Goal: Transaction & Acquisition: Download file/media

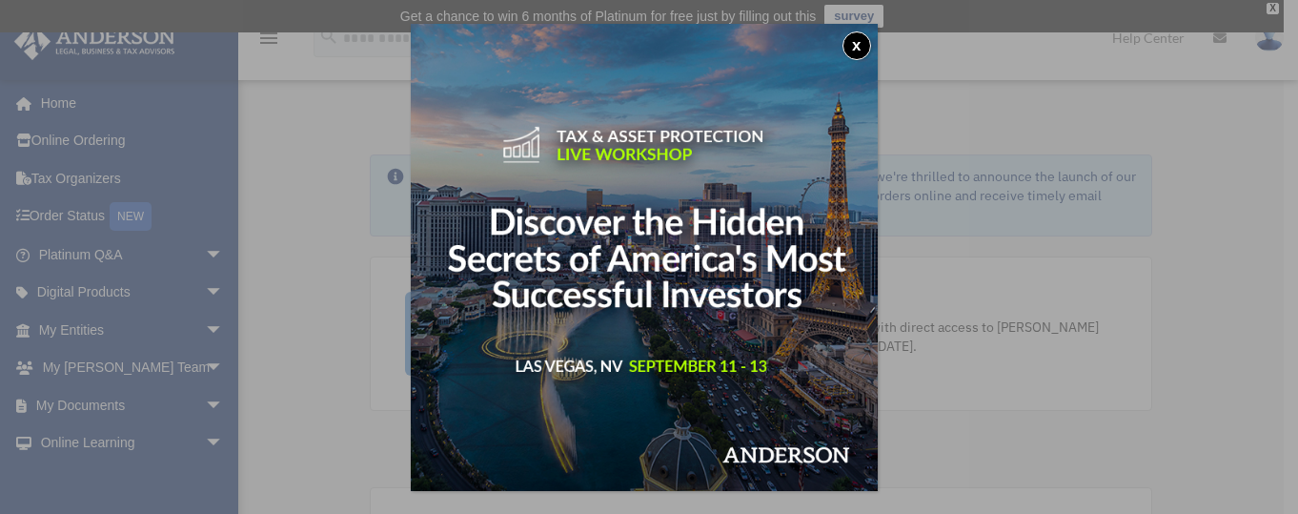
click at [860, 37] on button "x" at bounding box center [856, 45] width 29 height 29
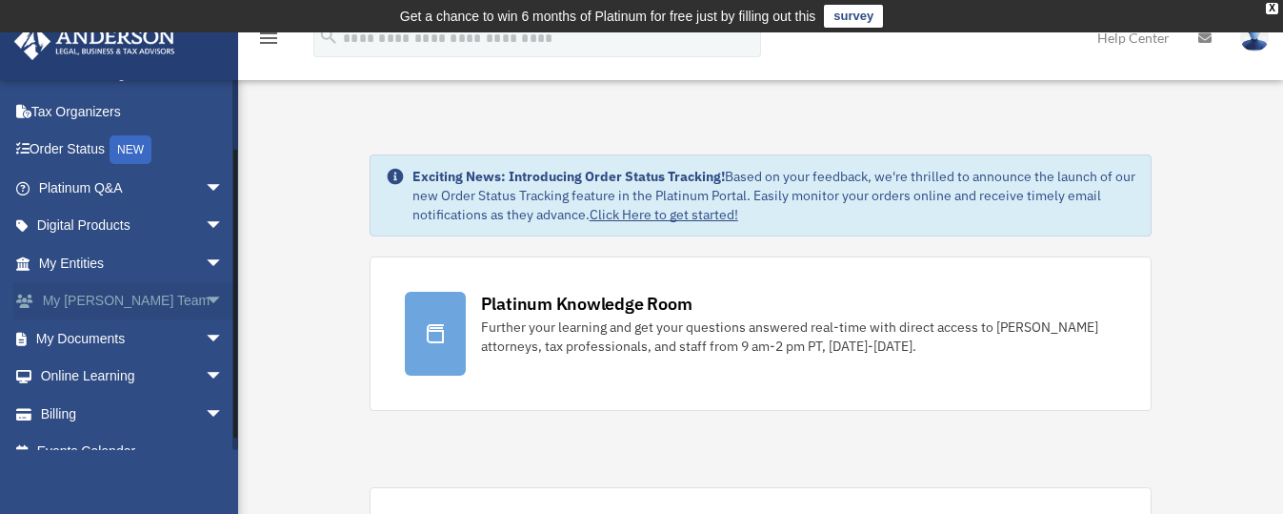
scroll to position [91, 0]
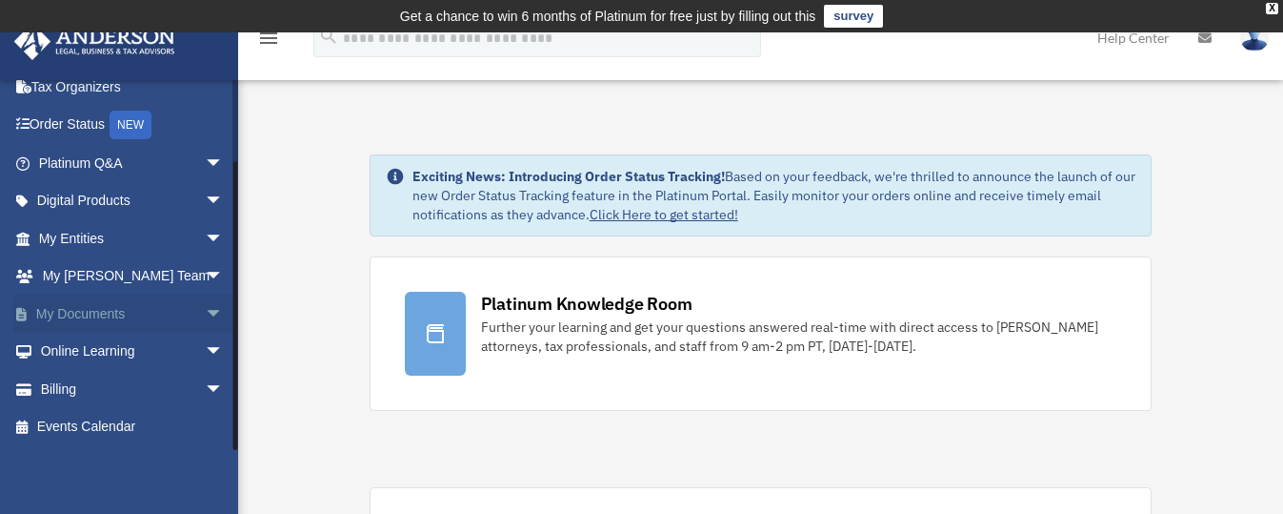
click at [205, 309] on span "arrow_drop_down" at bounding box center [224, 313] width 38 height 39
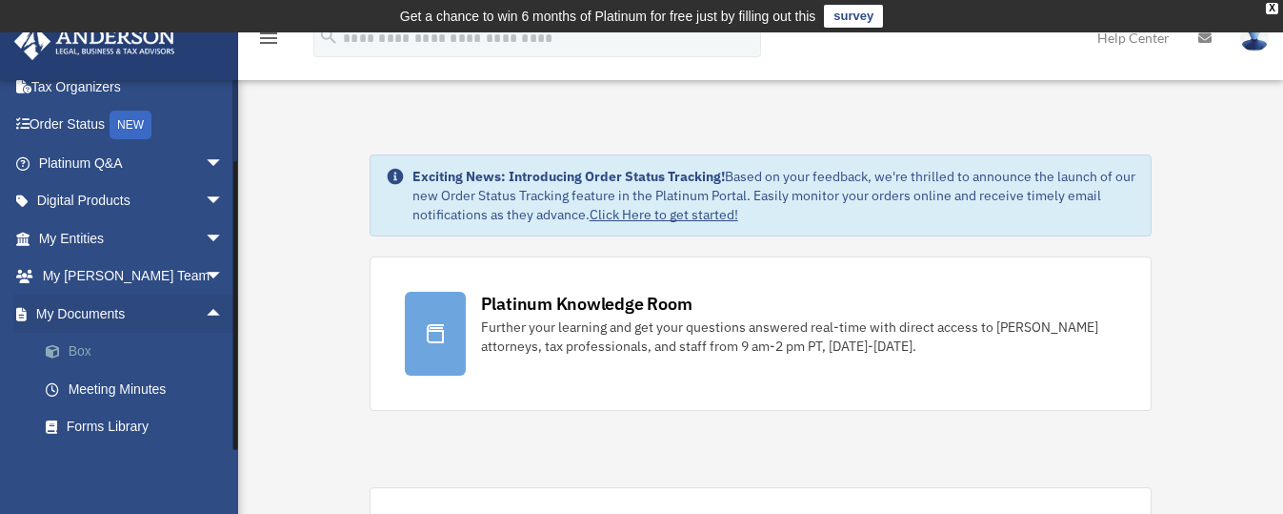
click at [87, 348] on link "Box" at bounding box center [140, 351] width 226 height 38
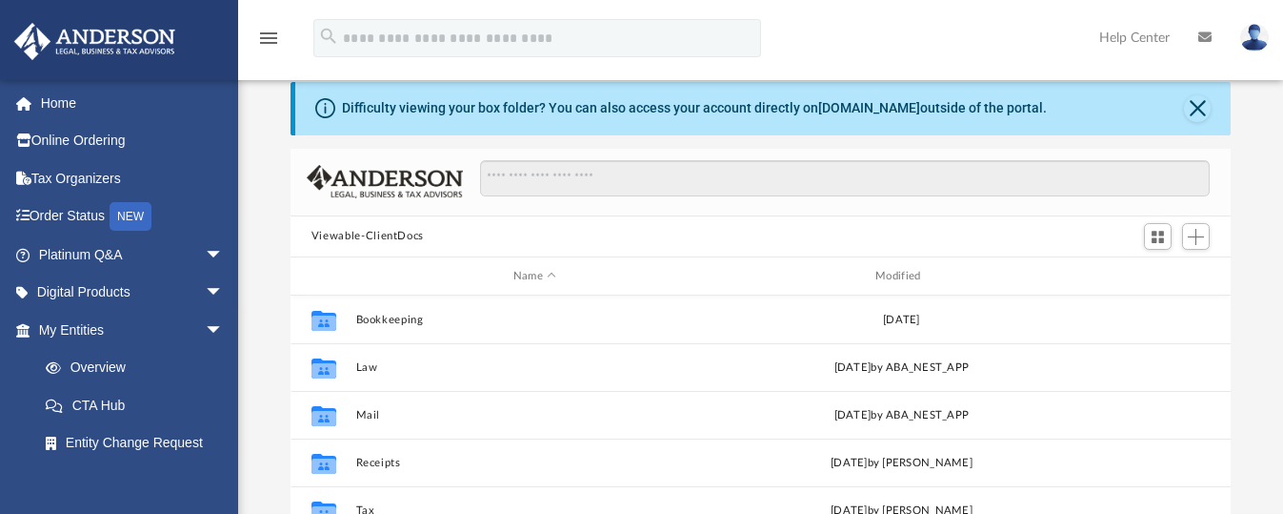
scroll to position [191, 0]
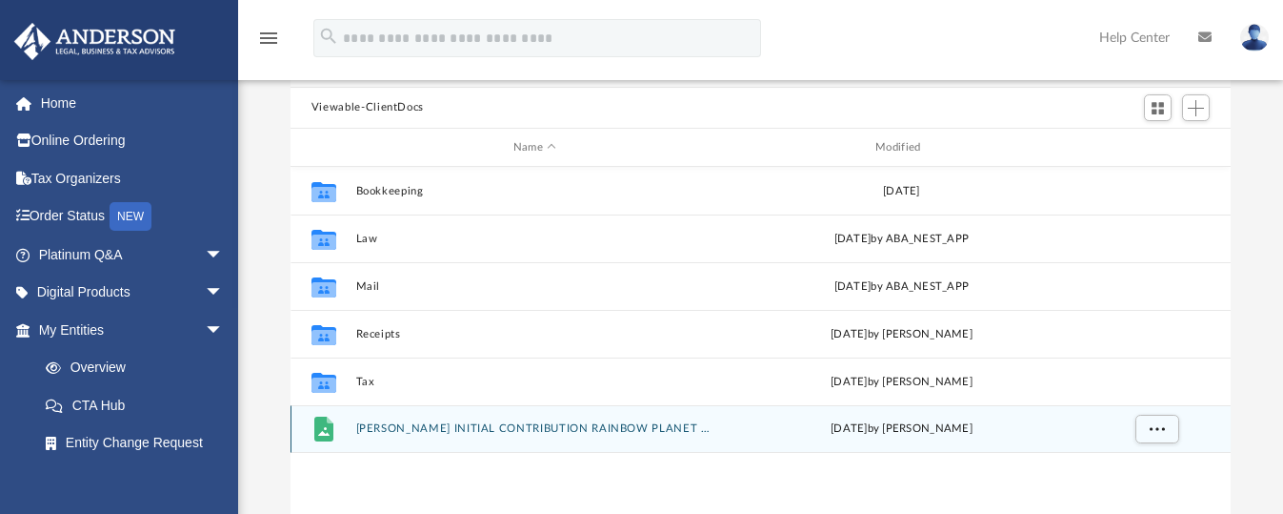
click at [581, 426] on button "[PERSON_NAME] INITIAL CONTRIBUTION RAINBOW PLANET LLC.jpeg" at bounding box center [534, 429] width 358 height 12
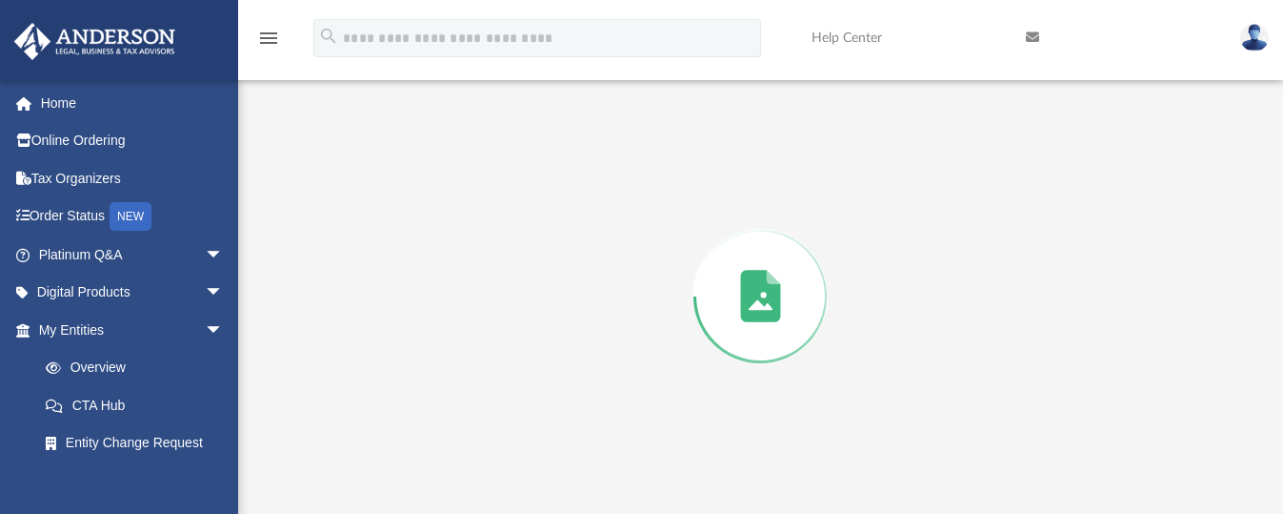
scroll to position [239, 0]
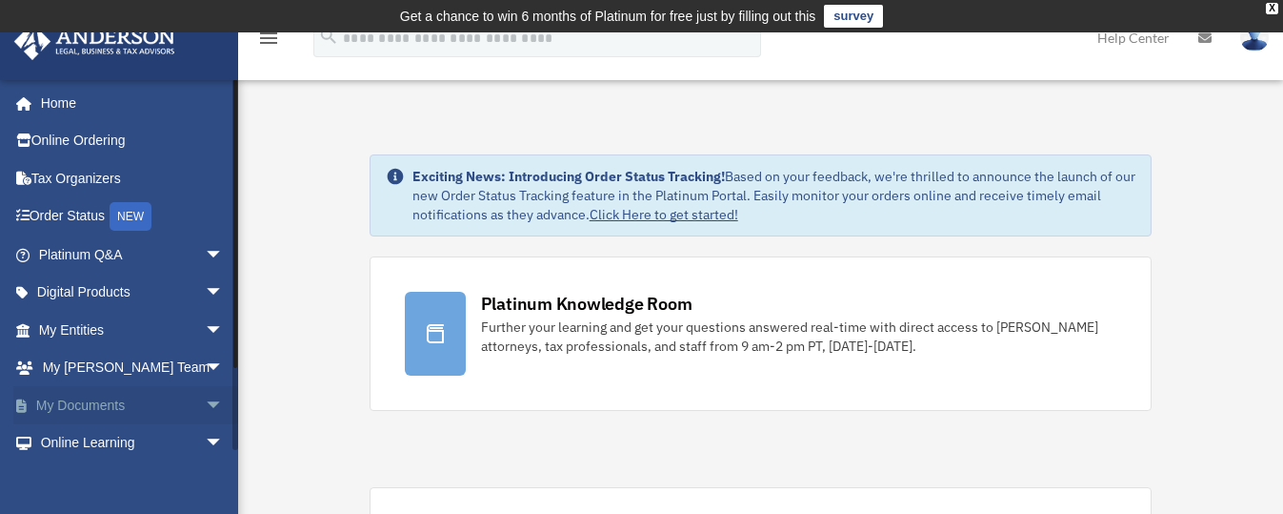
click at [110, 402] on link "My Documents arrow_drop_down" at bounding box center [132, 405] width 239 height 38
click at [205, 395] on span "arrow_drop_down" at bounding box center [224, 405] width 38 height 39
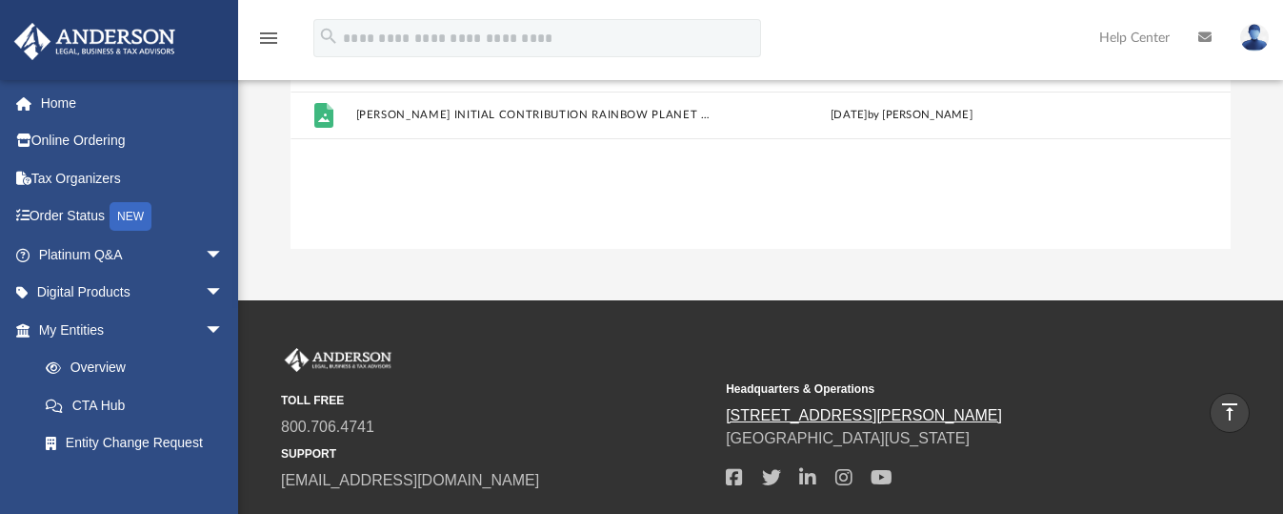
scroll to position [381, 0]
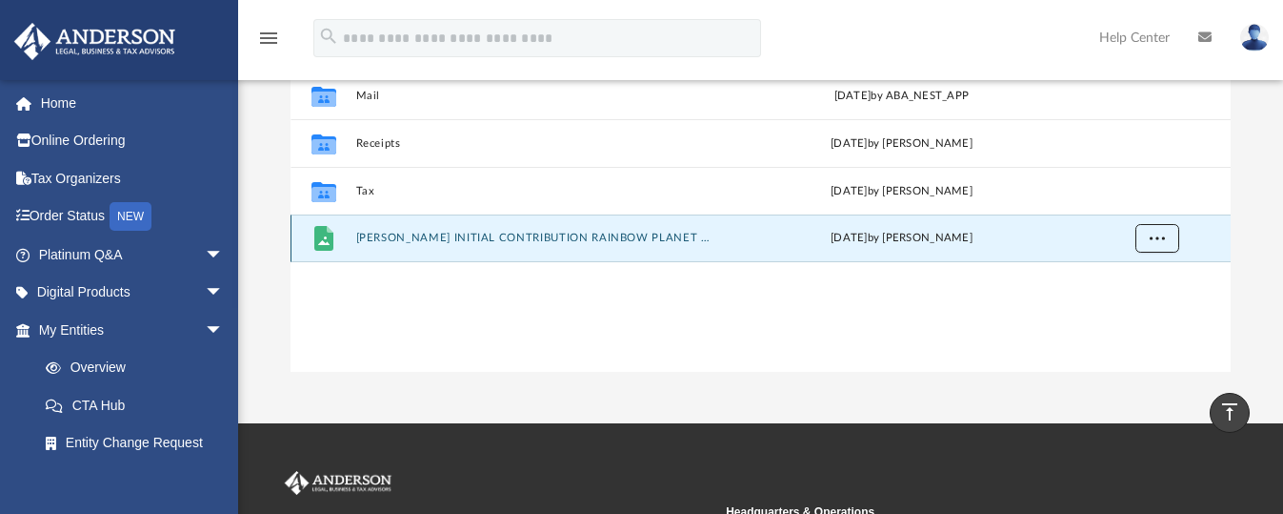
click at [1163, 237] on span "More options" at bounding box center [1156, 237] width 15 height 10
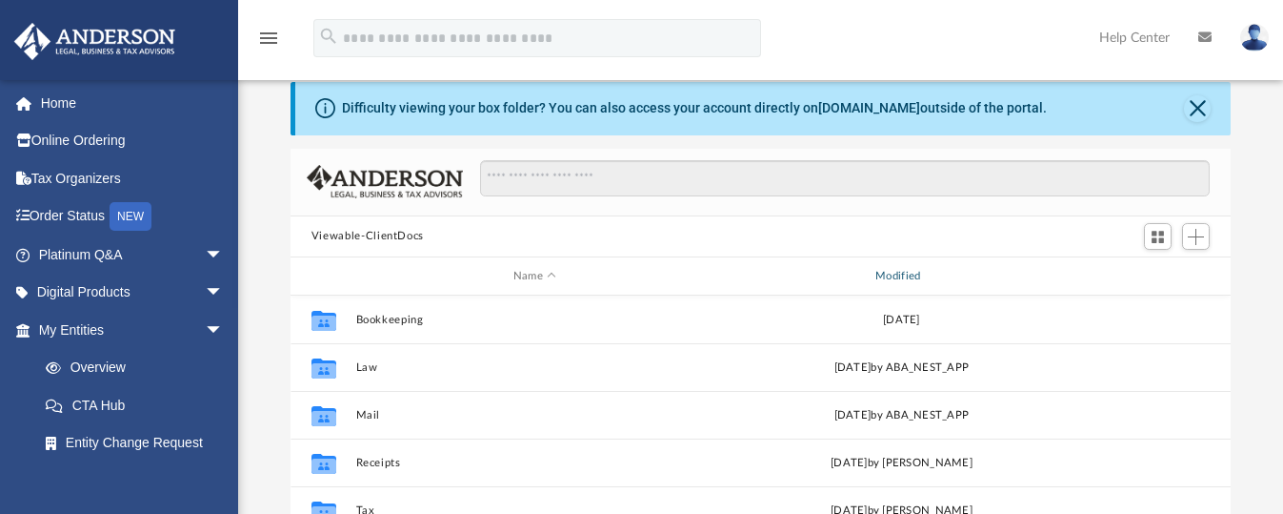
scroll to position [286, 0]
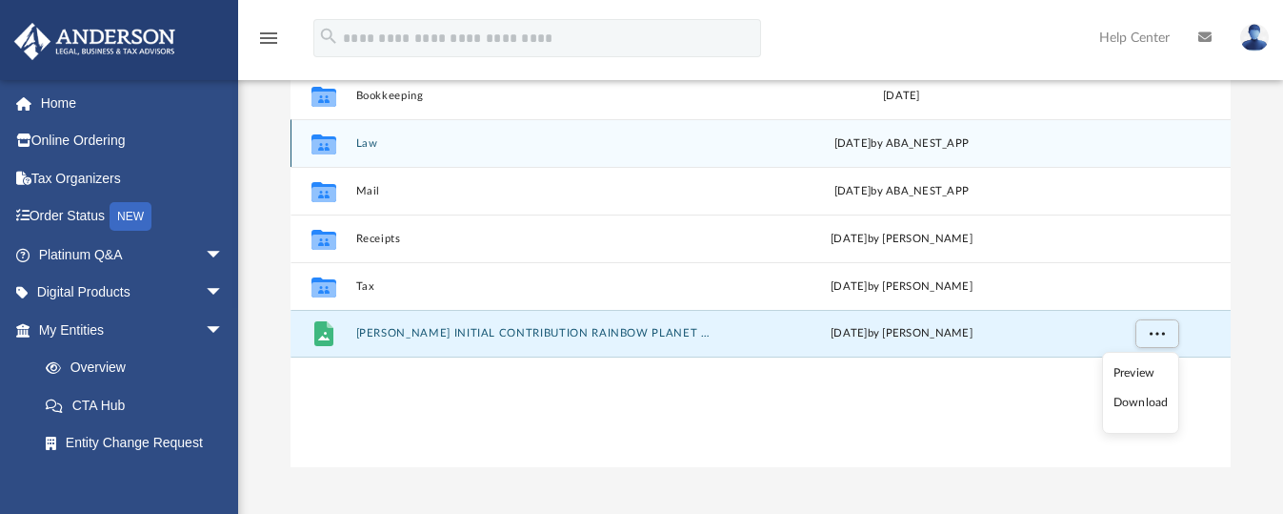
click at [363, 143] on button "Law" at bounding box center [534, 143] width 358 height 12
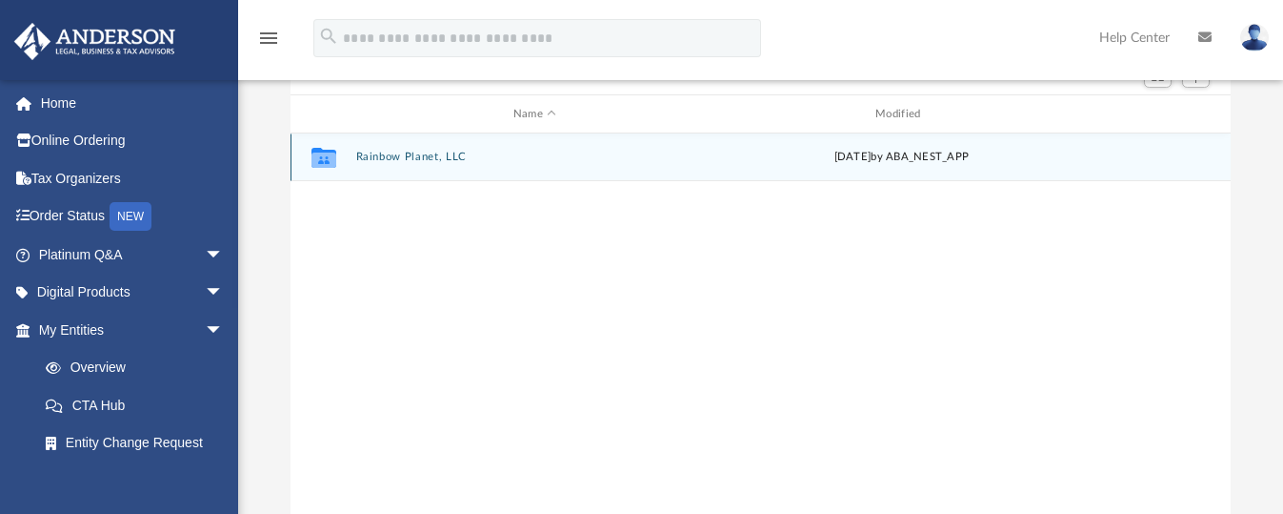
scroll to position [191, 0]
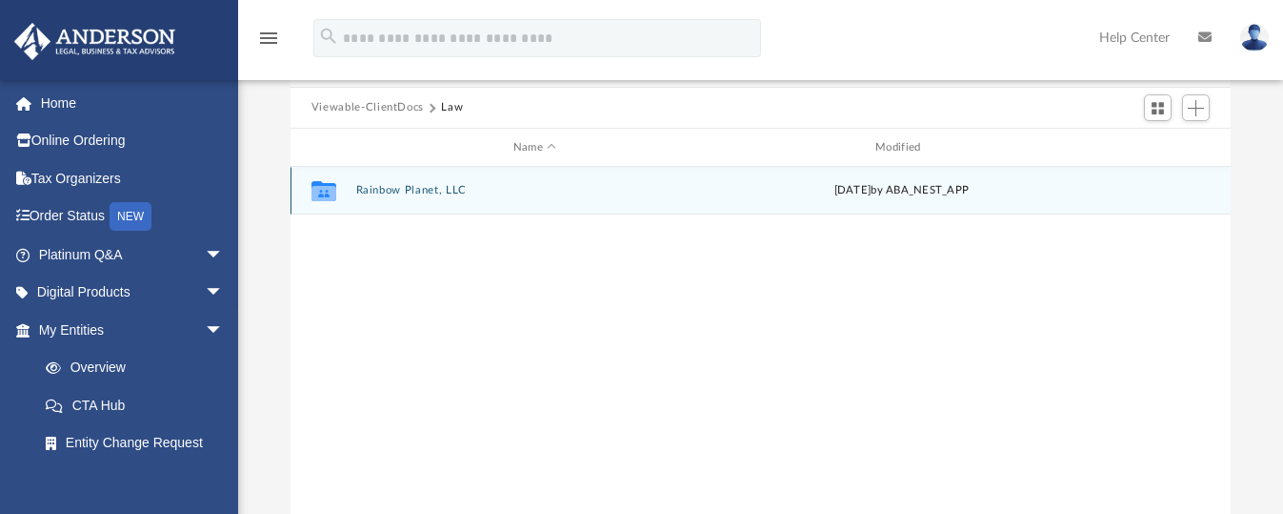
click at [421, 190] on button "Rainbow Planet, LLC" at bounding box center [534, 191] width 358 height 12
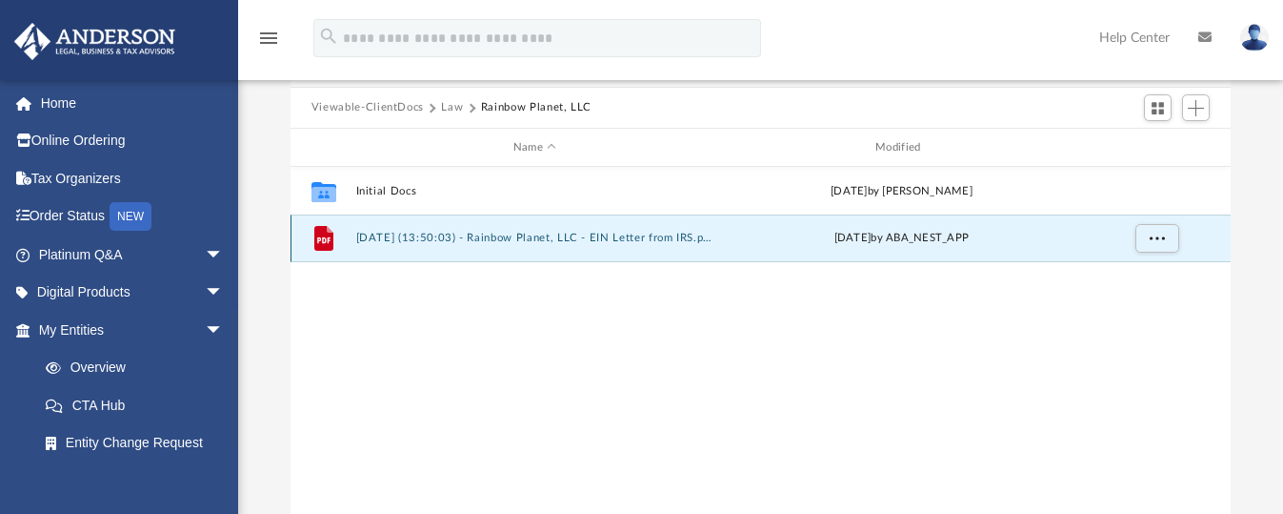
click at [412, 234] on button "[DATE] (13:50:03) - Rainbow Planet, LLC - EIN Letter from IRS.pdf" at bounding box center [534, 238] width 358 height 12
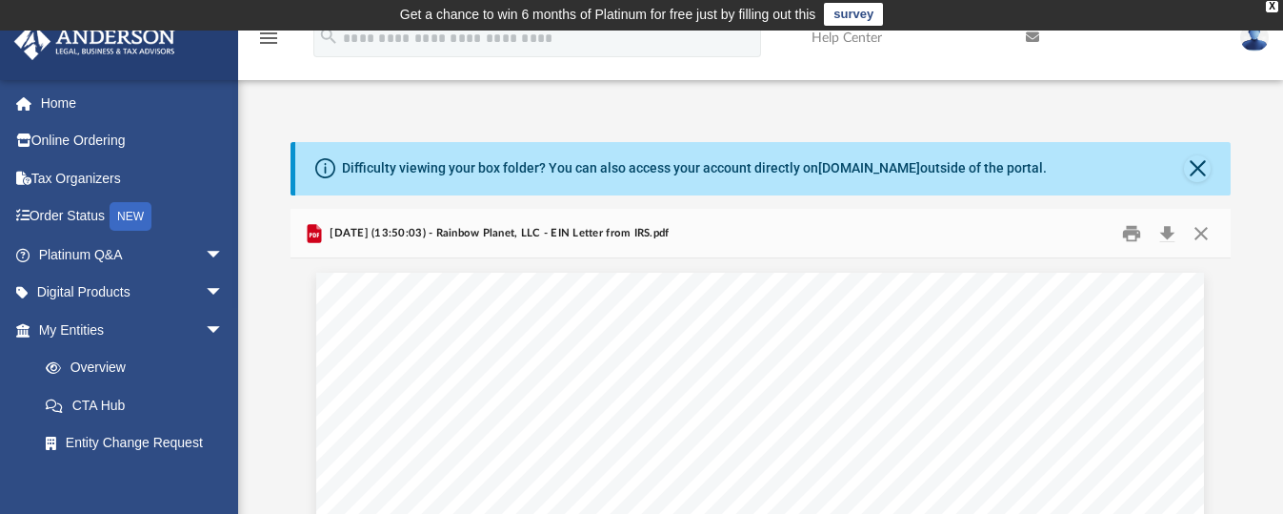
scroll to position [0, 0]
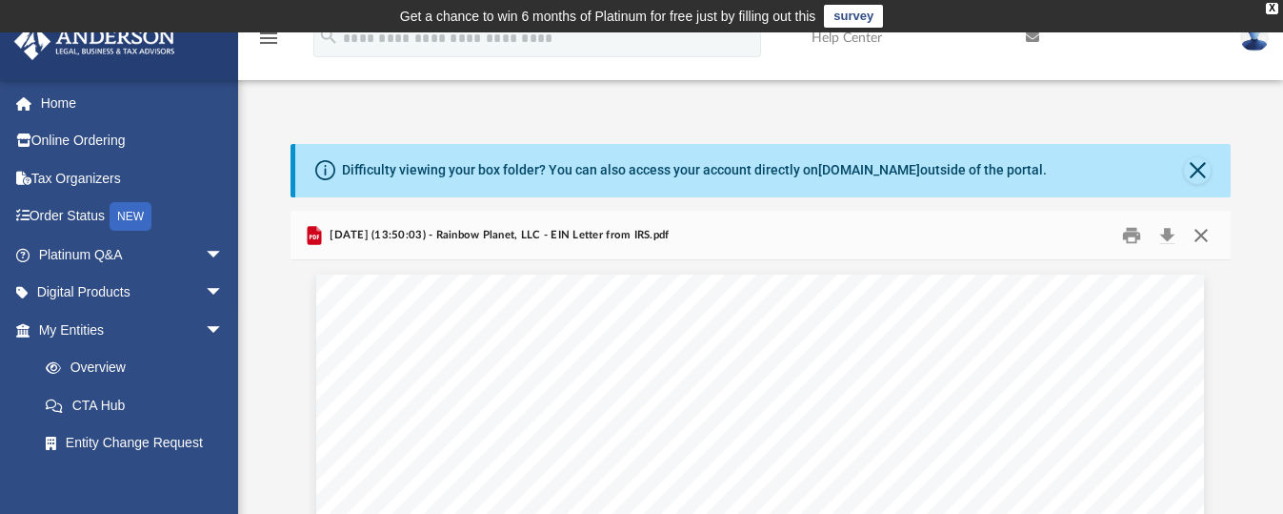
click at [1200, 232] on button "Close" at bounding box center [1201, 235] width 34 height 30
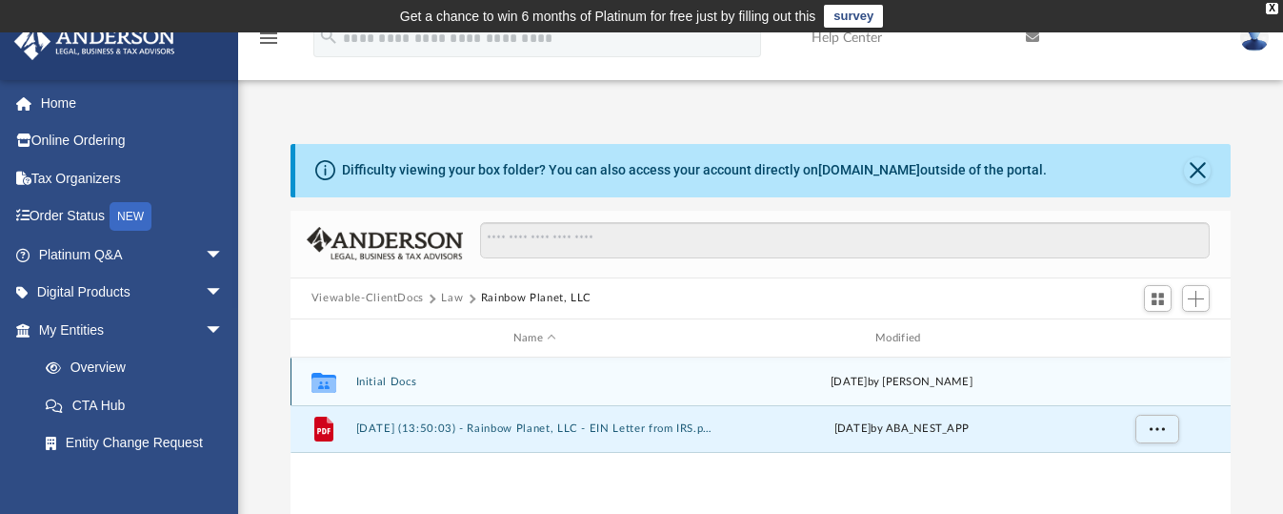
click at [379, 377] on button "Initial Docs" at bounding box center [534, 381] width 358 height 12
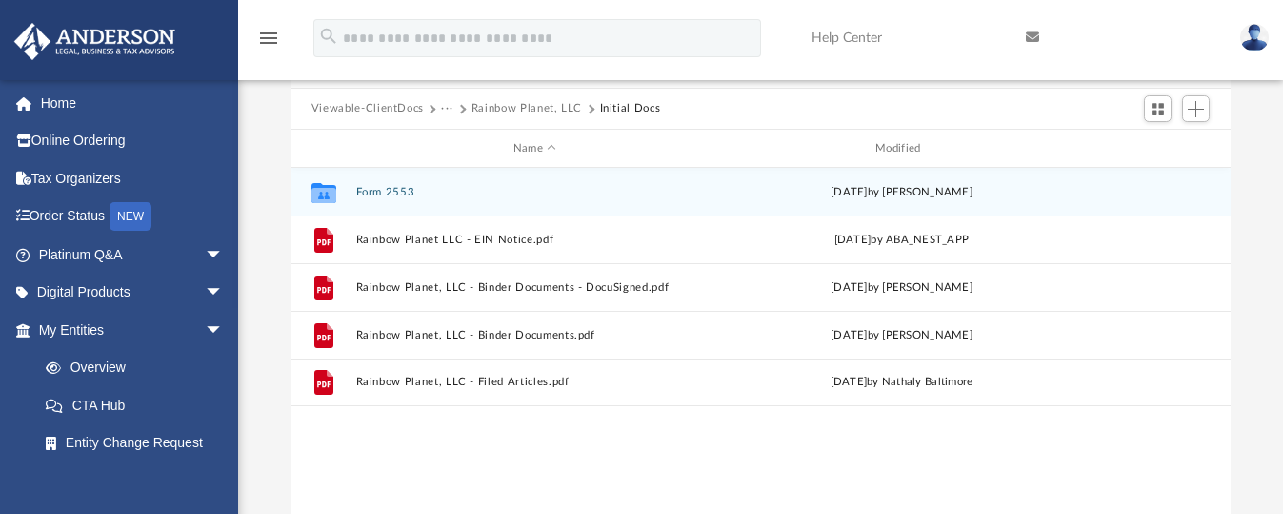
scroll to position [191, 0]
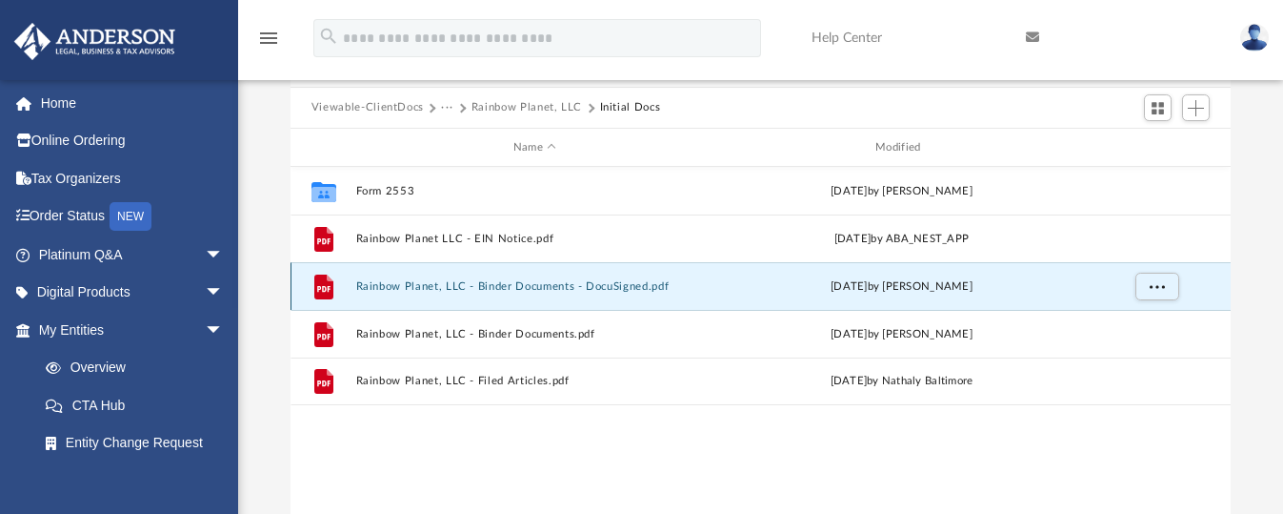
click at [479, 282] on button "Rainbow Planet, LLC - Binder Documents - DocuSigned.pdf" at bounding box center [534, 286] width 358 height 12
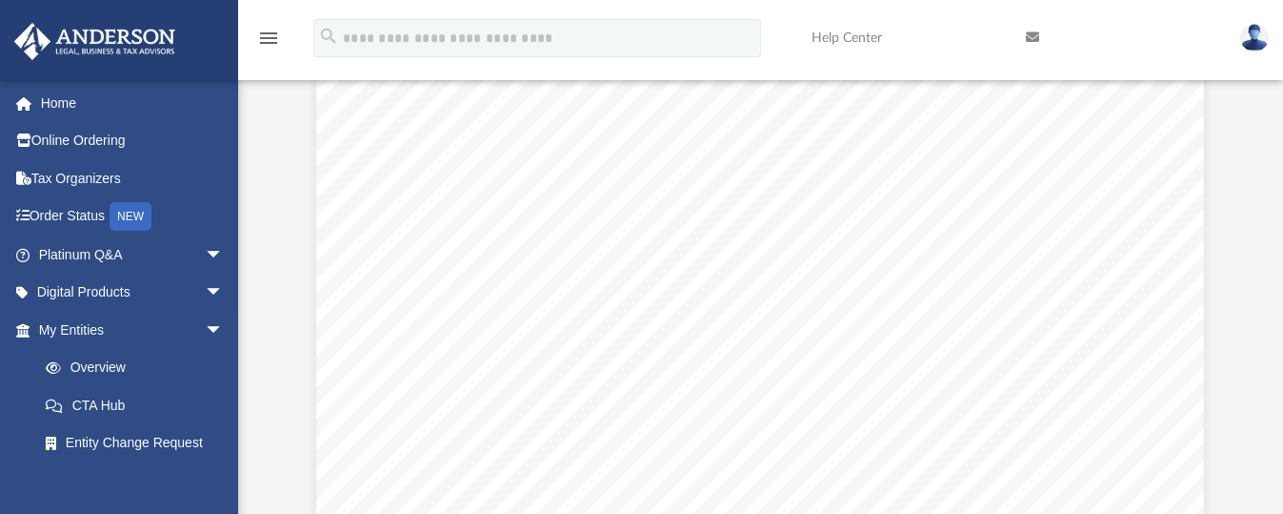
scroll to position [6193, 0]
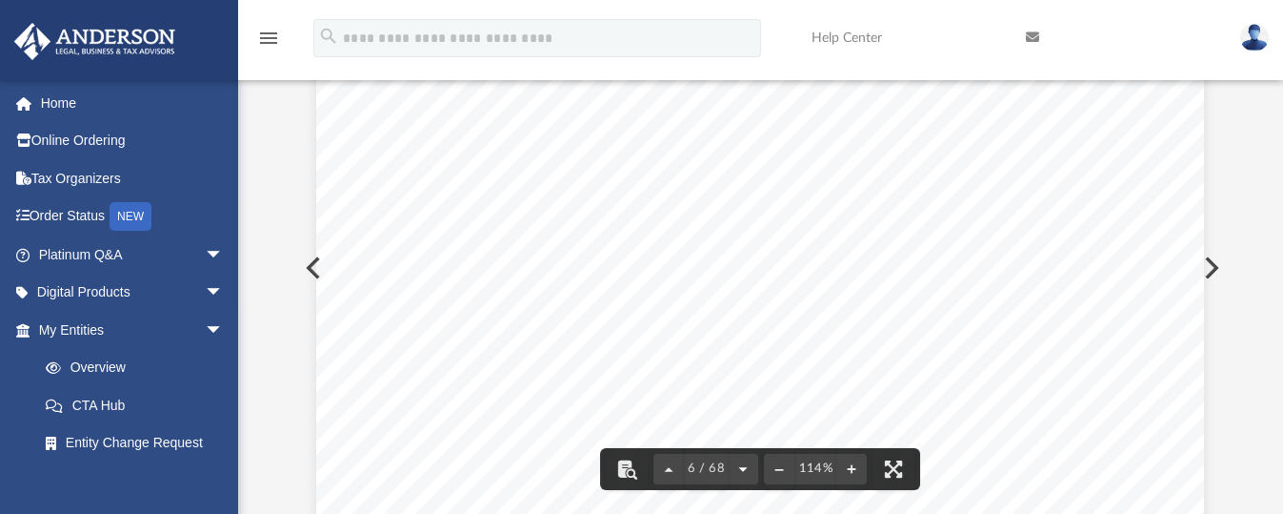
click at [744, 470] on button "File preview" at bounding box center [743, 469] width 30 height 42
click at [742, 465] on button "File preview" at bounding box center [743, 469] width 30 height 42
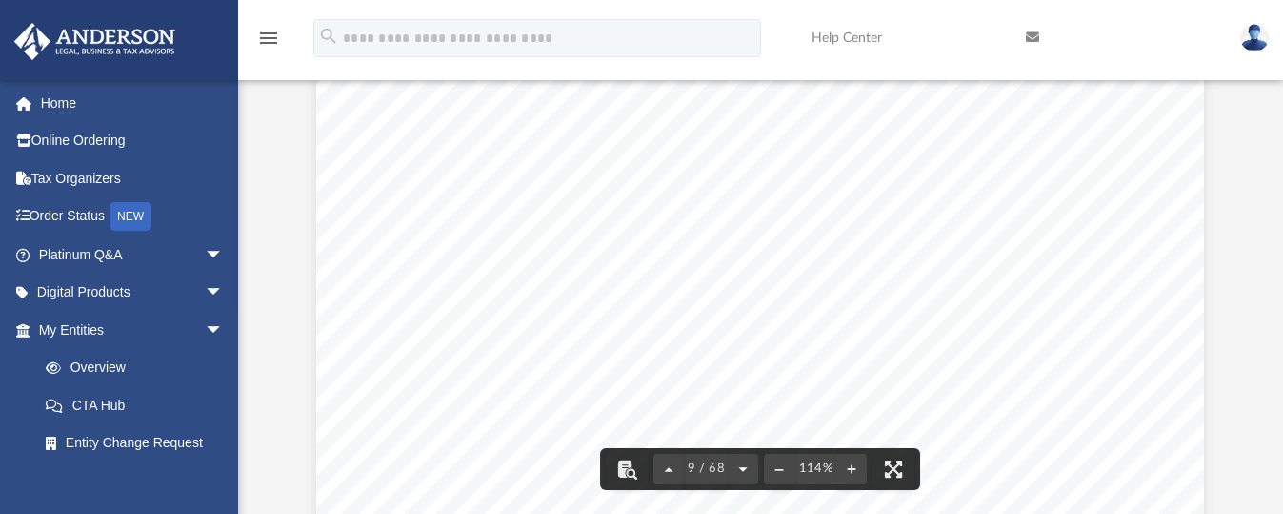
click at [742, 465] on button "File preview" at bounding box center [743, 469] width 30 height 42
click at [742, 465] on button "File preview" at bounding box center [748, 469] width 30 height 42
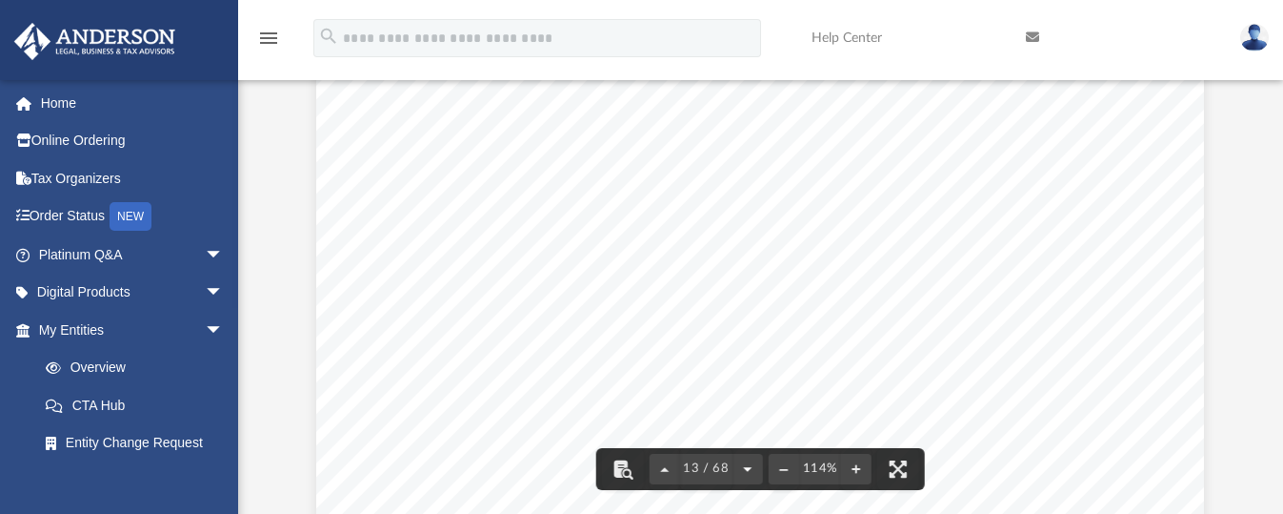
click at [742, 465] on button "File preview" at bounding box center [748, 469] width 30 height 42
click at [742, 464] on button "File preview" at bounding box center [748, 469] width 30 height 42
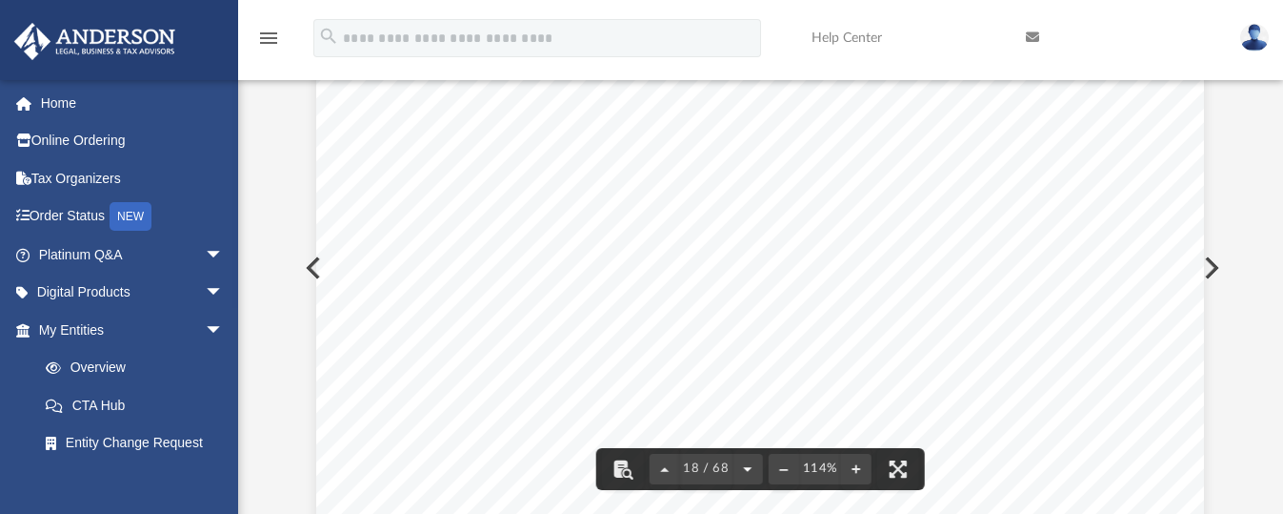
click at [742, 464] on button "File preview" at bounding box center [748, 469] width 30 height 42
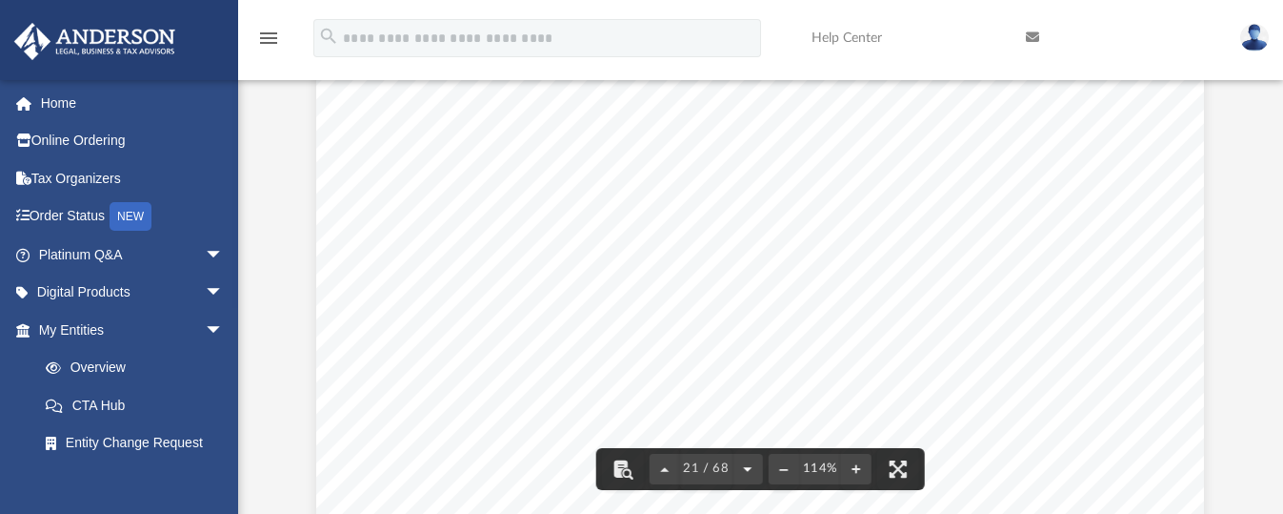
click at [742, 464] on button "File preview" at bounding box center [748, 469] width 30 height 42
click at [748, 465] on button "File preview" at bounding box center [748, 469] width 30 height 42
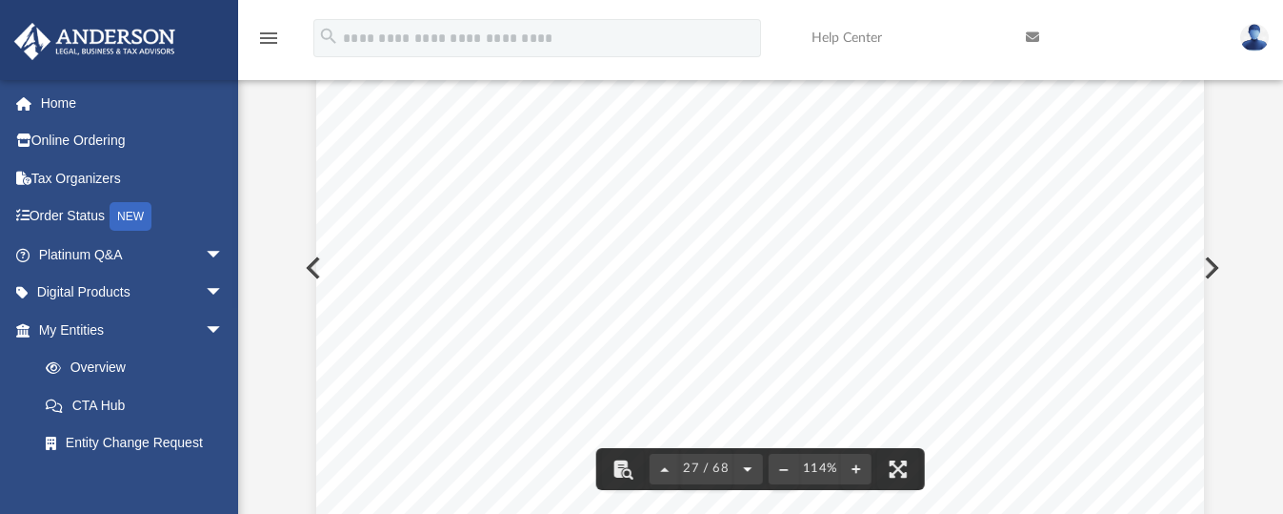
click at [748, 465] on button "File preview" at bounding box center [748, 469] width 30 height 42
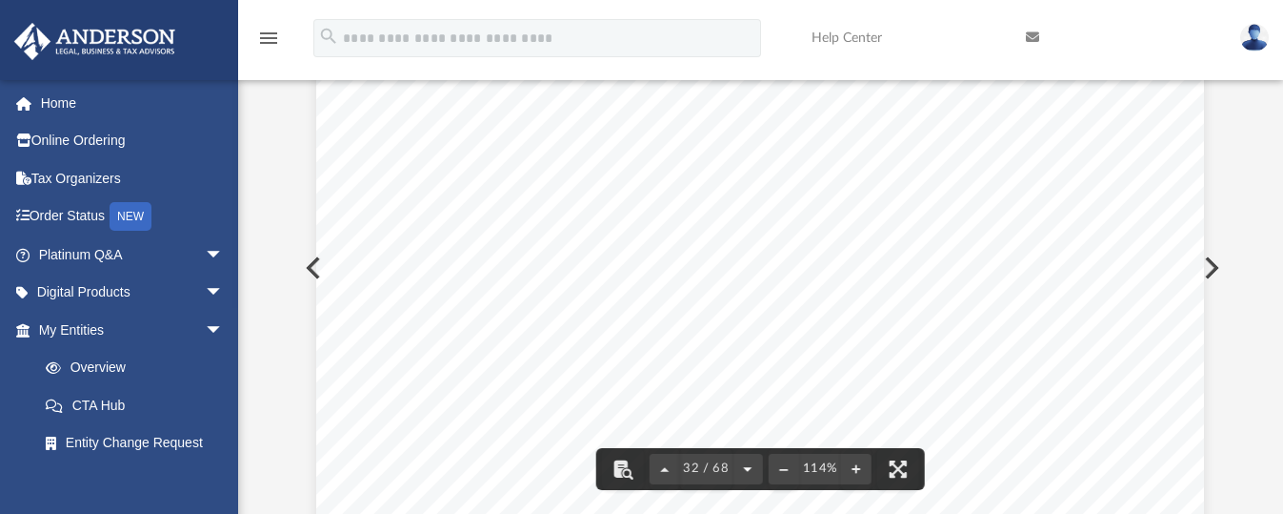
click at [748, 465] on button "File preview" at bounding box center [748, 469] width 30 height 42
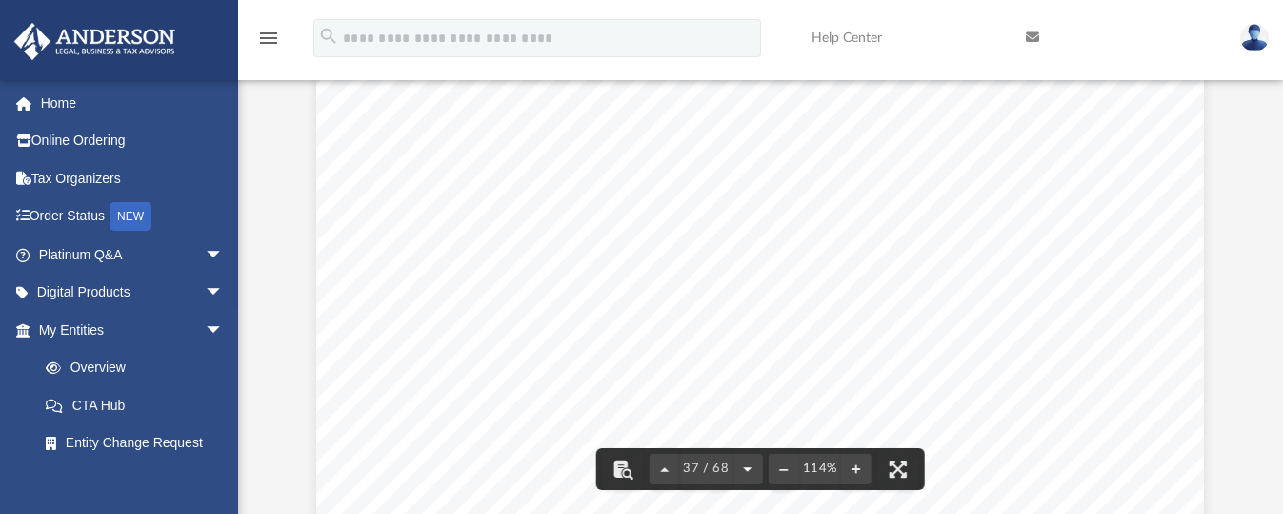
click at [748, 465] on button "File preview" at bounding box center [748, 469] width 30 height 42
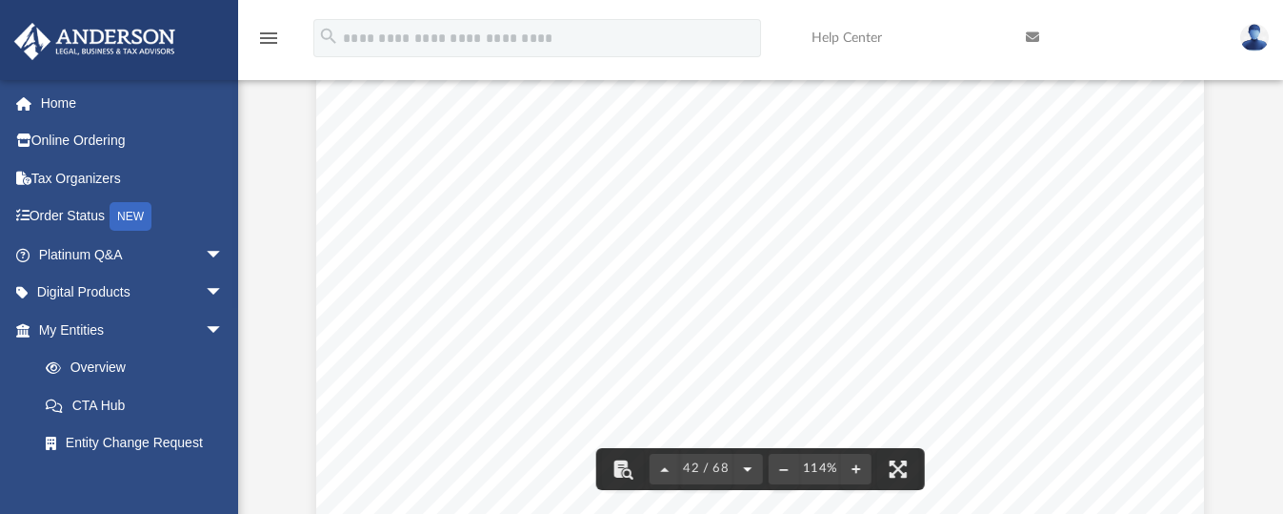
click at [748, 465] on button "File preview" at bounding box center [748, 469] width 30 height 42
click at [750, 465] on button "File preview" at bounding box center [748, 469] width 30 height 42
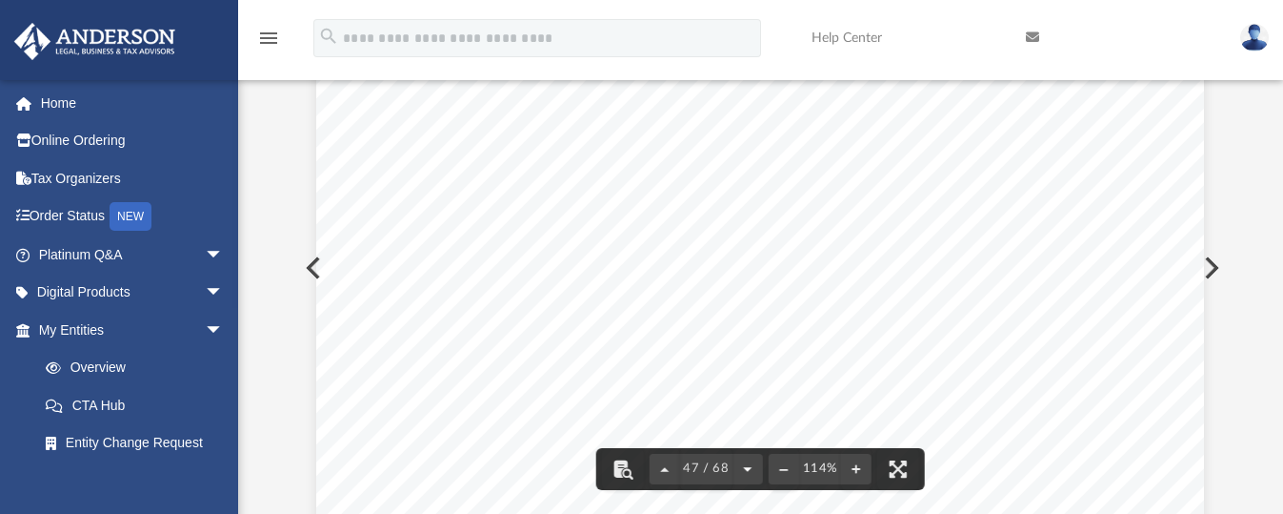
click at [750, 465] on button "File preview" at bounding box center [748, 469] width 30 height 42
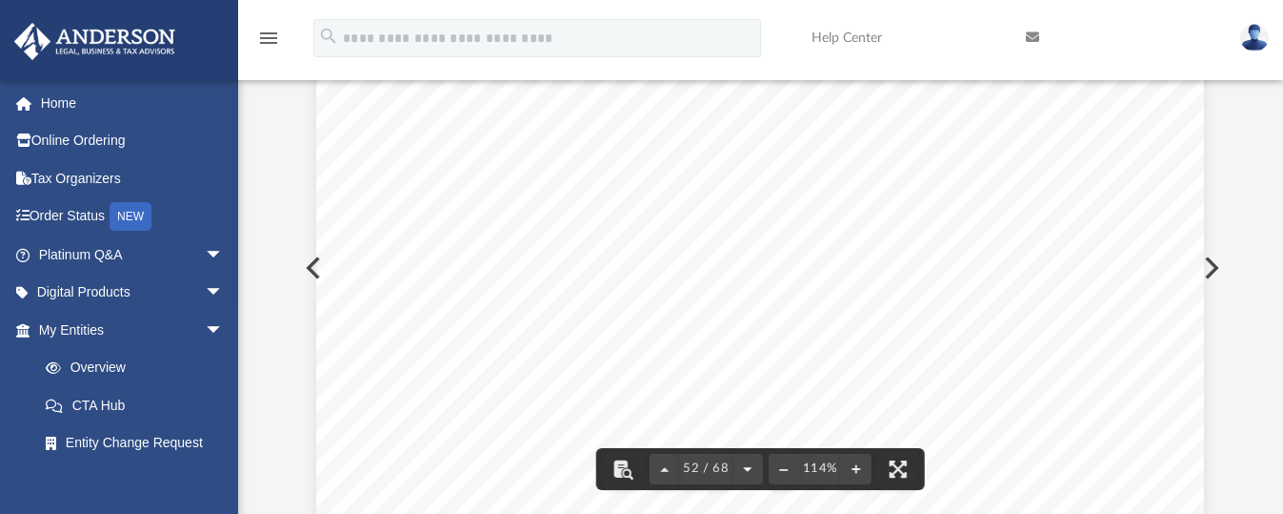
click at [750, 465] on button "File preview" at bounding box center [748, 469] width 30 height 42
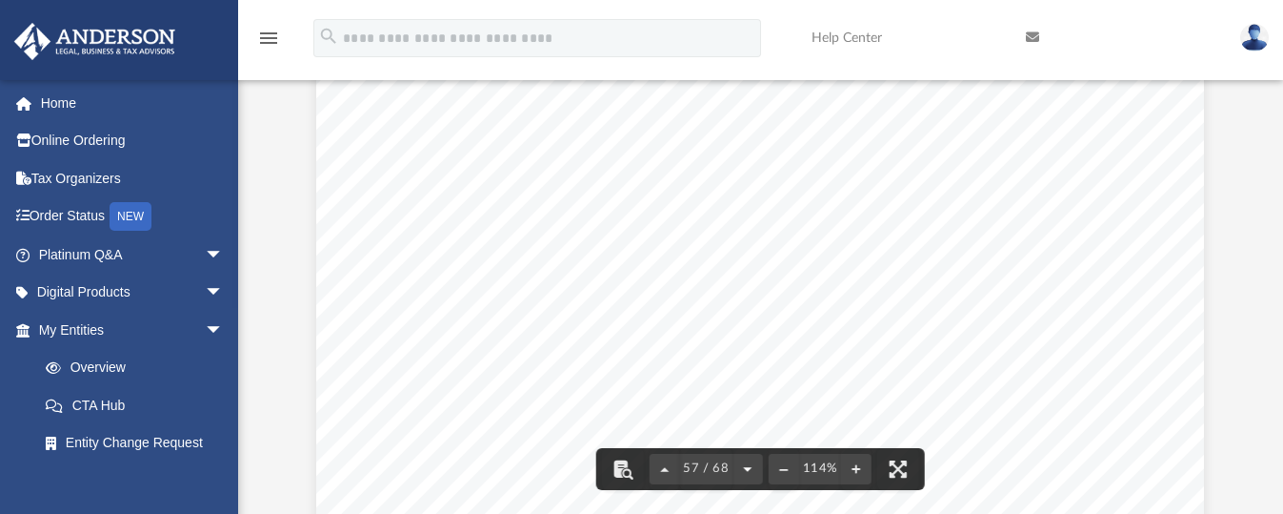
scroll to position [65948, 0]
click at [750, 465] on button "File preview" at bounding box center [748, 469] width 30 height 42
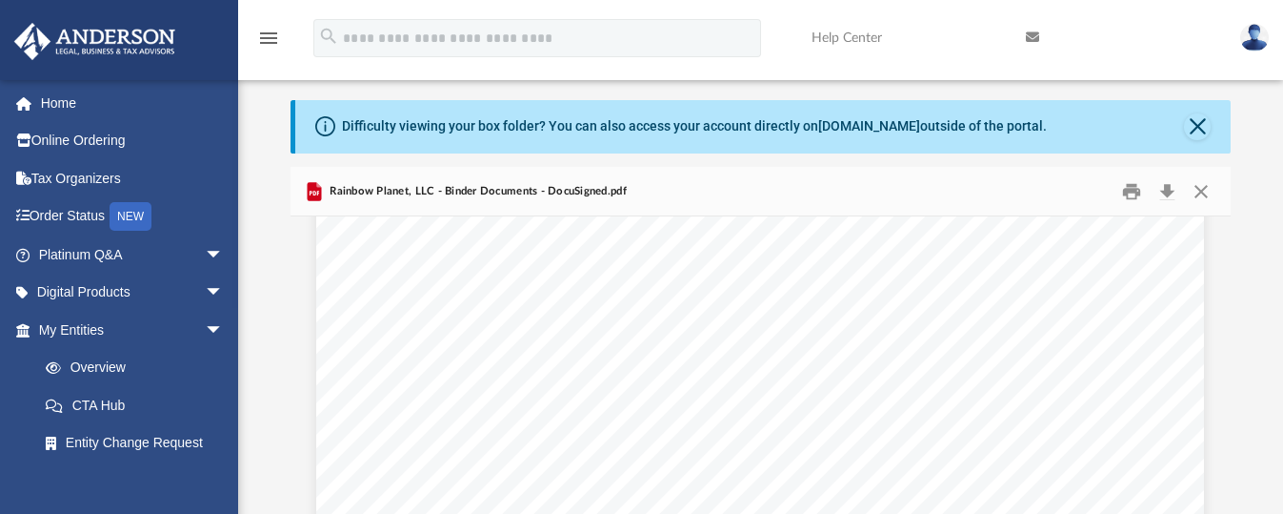
scroll to position [0, 0]
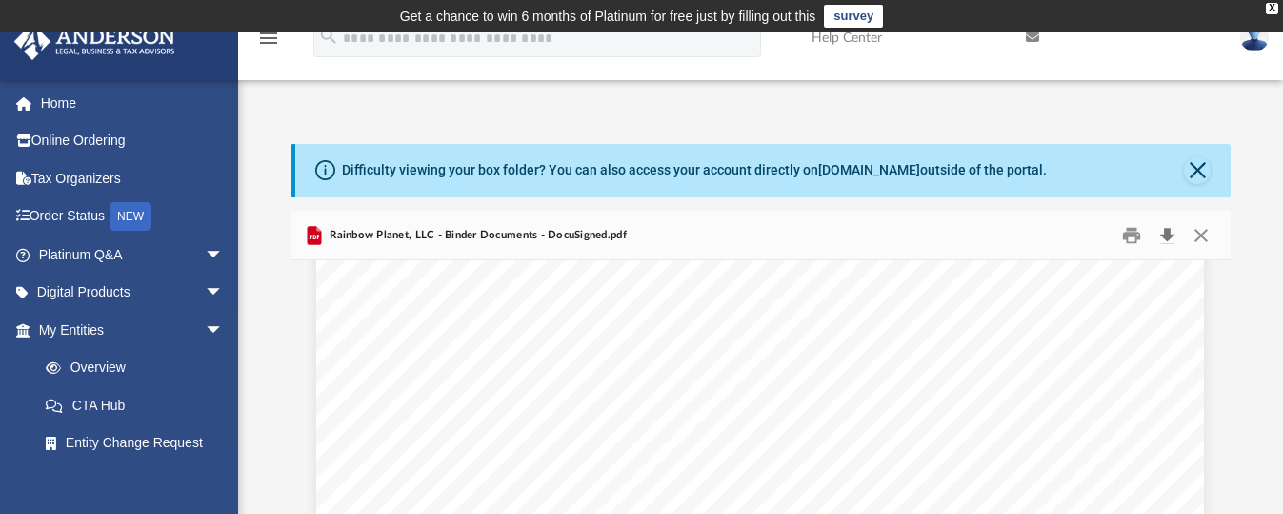
click at [1171, 231] on button "Download" at bounding box center [1167, 235] width 34 height 30
